Goal: Transaction & Acquisition: Purchase product/service

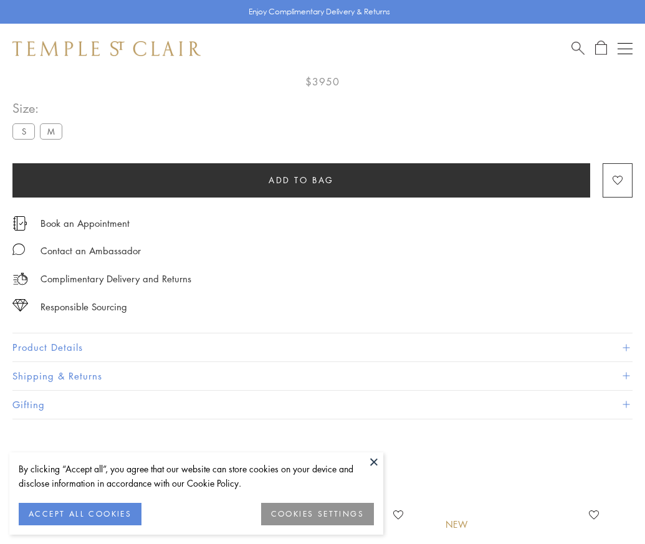
click at [301, 174] on span "Add to bag" at bounding box center [300, 180] width 65 height 14
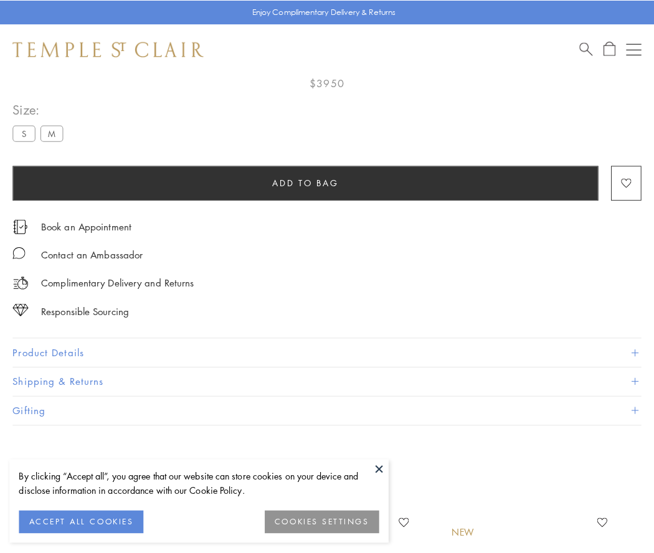
scroll to position [74, 0]
